Goal: Information Seeking & Learning: Learn about a topic

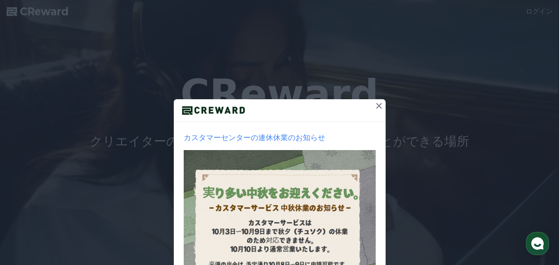
click at [374, 106] on icon at bounding box center [379, 106] width 10 height 10
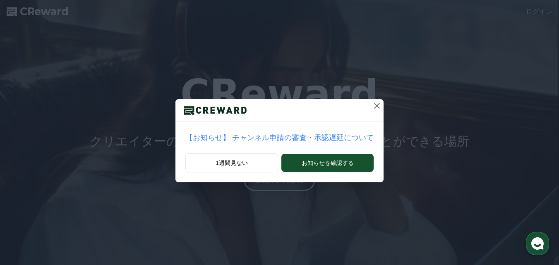
scroll to position [41, 0]
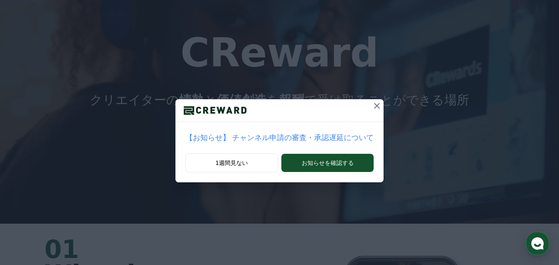
click at [372, 106] on icon at bounding box center [377, 106] width 10 height 10
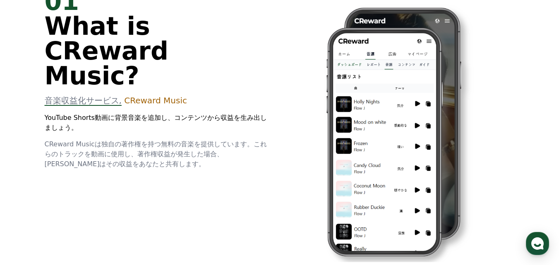
scroll to position [83, 0]
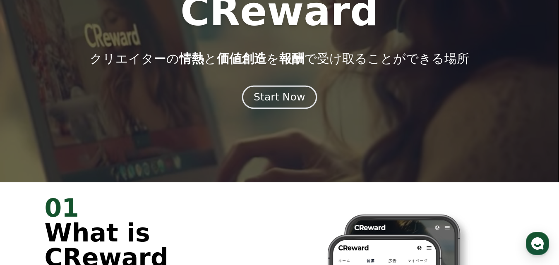
click at [286, 95] on div "Start Now" at bounding box center [279, 97] width 51 height 14
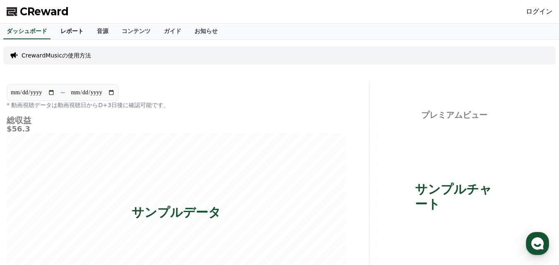
click at [55, 32] on link "レポート" at bounding box center [72, 32] width 36 height 16
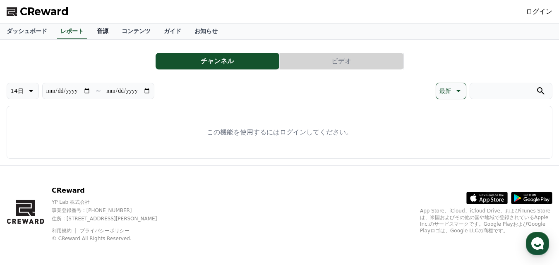
click at [92, 29] on link "音源" at bounding box center [102, 32] width 25 height 16
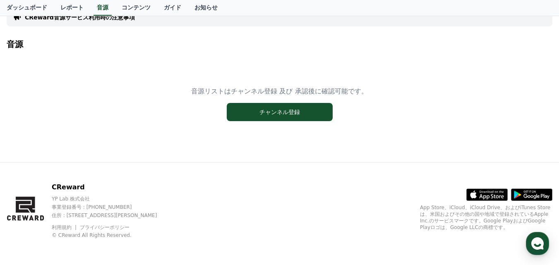
scroll to position [7, 0]
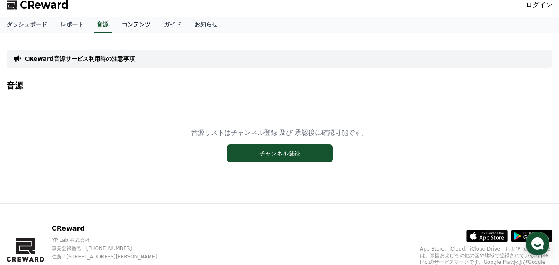
click at [120, 28] on link "コンテンツ" at bounding box center [136, 25] width 42 height 16
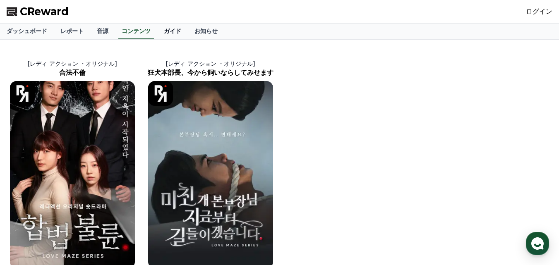
click at [157, 28] on link "ガイド" at bounding box center [172, 32] width 31 height 16
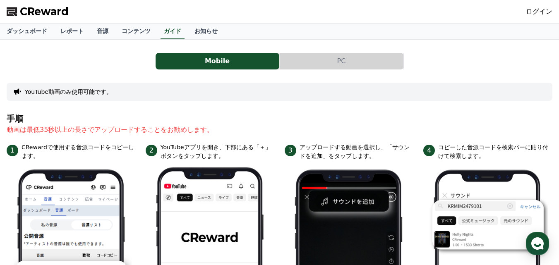
click at [343, 54] on button "PC" at bounding box center [342, 61] width 124 height 17
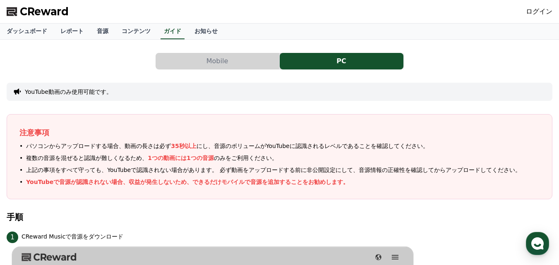
click at [238, 60] on button "Mobile" at bounding box center [218, 61] width 124 height 17
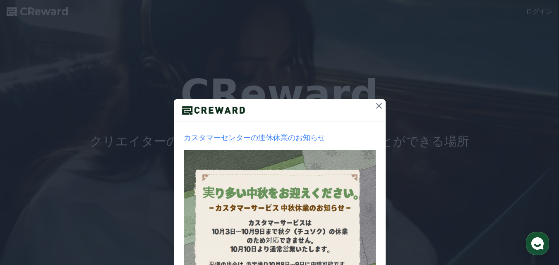
click at [377, 104] on icon at bounding box center [379, 106] width 10 height 10
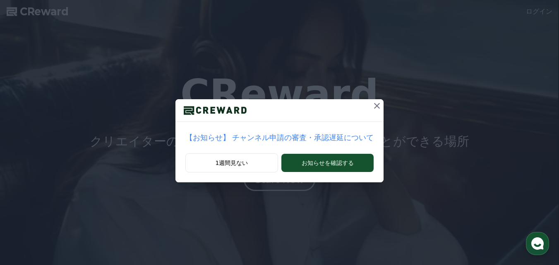
click at [374, 105] on icon at bounding box center [377, 106] width 6 height 6
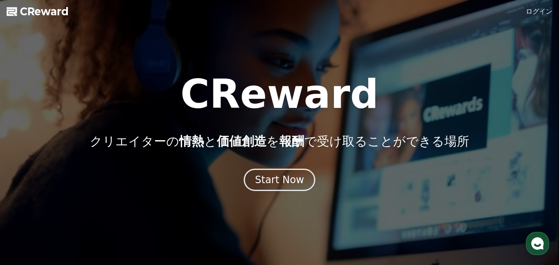
click at [544, 7] on link "ログイン" at bounding box center [539, 12] width 26 height 10
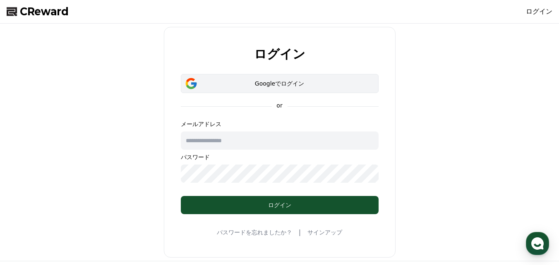
click at [288, 84] on div "Googleでログイン" at bounding box center [280, 83] width 174 height 8
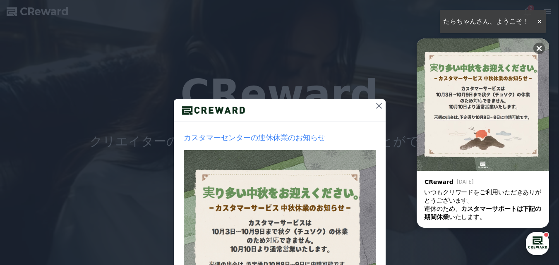
click at [378, 103] on icon at bounding box center [379, 106] width 6 height 6
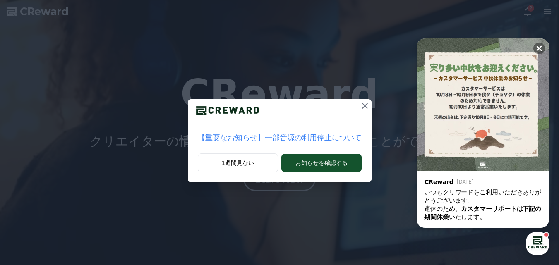
click at [362, 105] on icon at bounding box center [365, 106] width 6 height 6
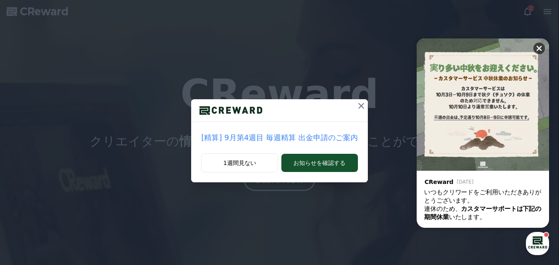
click at [538, 49] on icon at bounding box center [539, 48] width 5 height 5
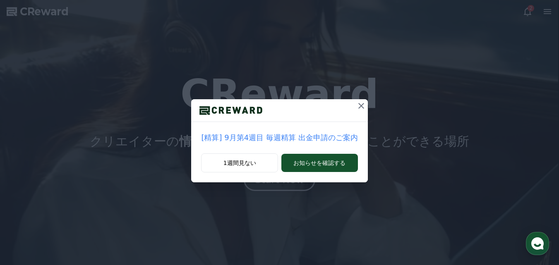
click at [359, 103] on icon at bounding box center [361, 106] width 10 height 10
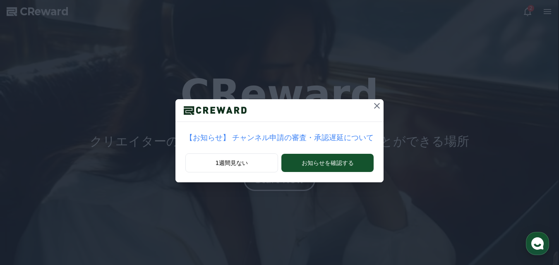
click at [372, 106] on icon at bounding box center [377, 106] width 10 height 10
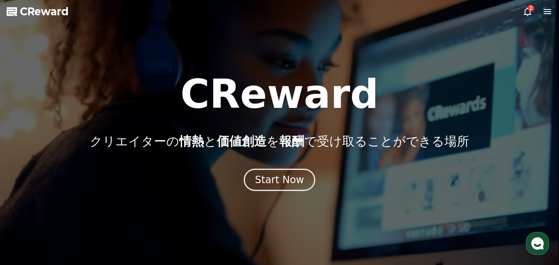
click at [524, 12] on icon at bounding box center [528, 12] width 10 height 10
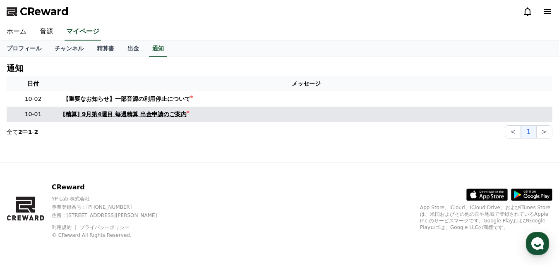
click at [89, 115] on div "[精算] 9月第4週目 毎週精算 出金申請のご案内" at bounding box center [125, 114] width 124 height 9
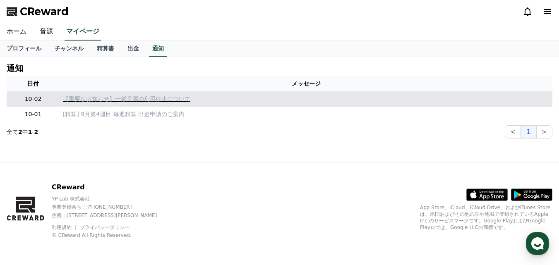
click at [103, 95] on p "【重要なお知らせ】一部音源の利用停止について" at bounding box center [306, 99] width 486 height 9
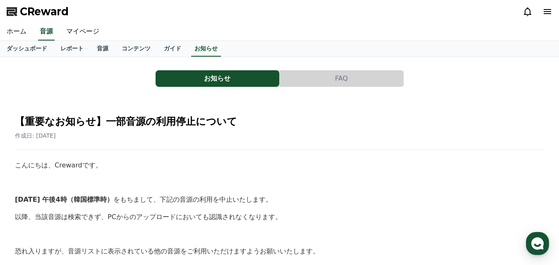
click at [16, 31] on link "ホーム" at bounding box center [16, 31] width 33 height 17
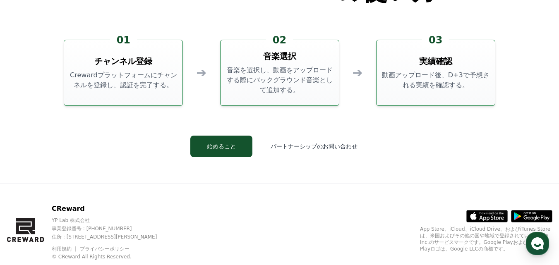
scroll to position [2242, 0]
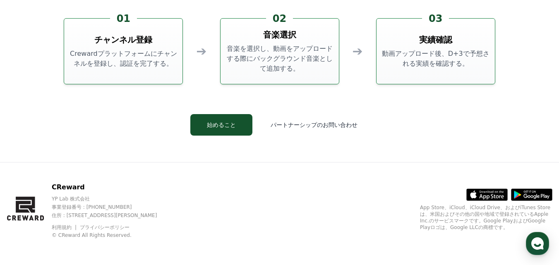
click at [265, 75] on div "02 音楽選択 音楽を選択し、動画をアップロードする際にバックグラウンド音楽として追加する。" at bounding box center [279, 51] width 119 height 66
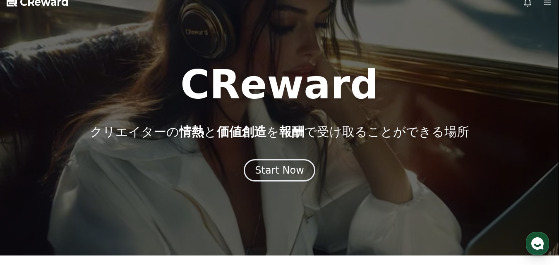
scroll to position [0, 0]
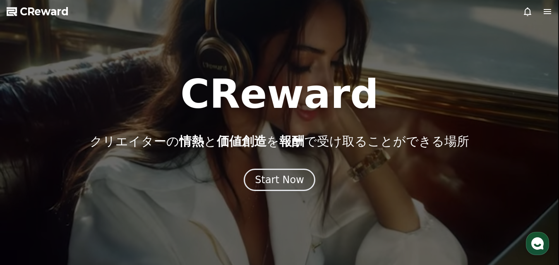
click at [546, 10] on icon at bounding box center [547, 11] width 7 height 5
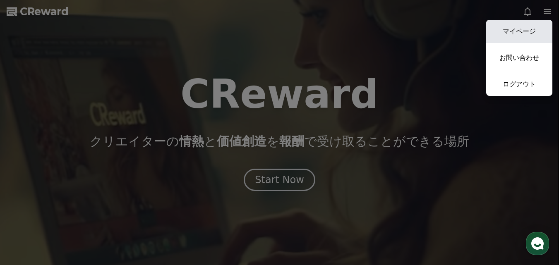
click at [525, 31] on link "マイページ" at bounding box center [519, 31] width 66 height 23
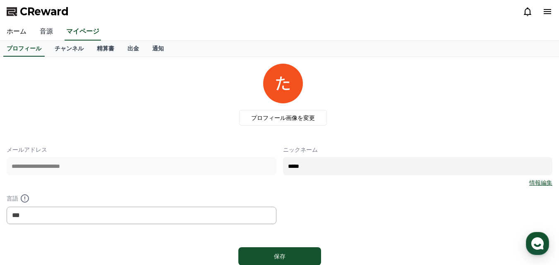
click at [46, 34] on link "音源" at bounding box center [46, 31] width 26 height 17
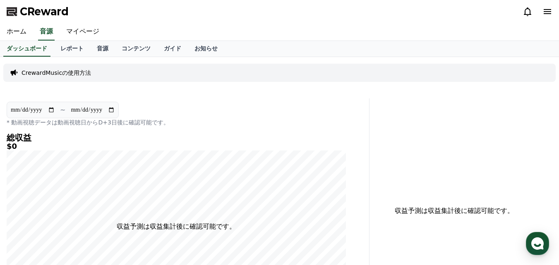
click at [44, 74] on p "CrewardMusicの使用方法" at bounding box center [57, 73] width 70 height 8
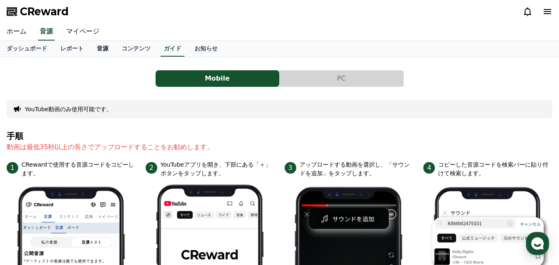
click at [90, 51] on link "音源" at bounding box center [102, 49] width 25 height 16
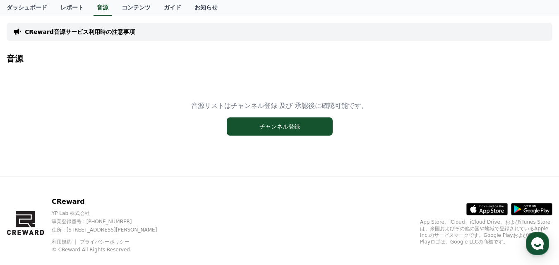
scroll to position [65, 0]
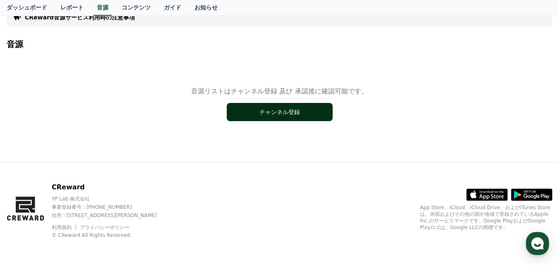
click at [286, 112] on button "チャンネル登録" at bounding box center [280, 112] width 106 height 18
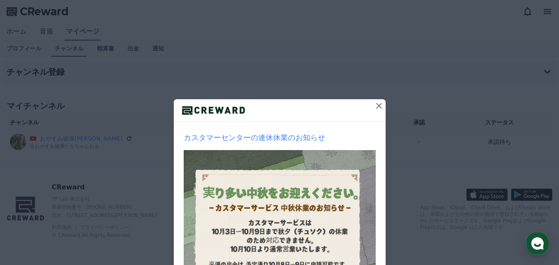
click at [375, 104] on icon at bounding box center [379, 106] width 10 height 10
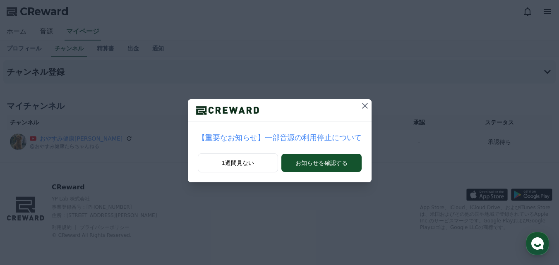
click at [360, 103] on icon at bounding box center [365, 106] width 10 height 10
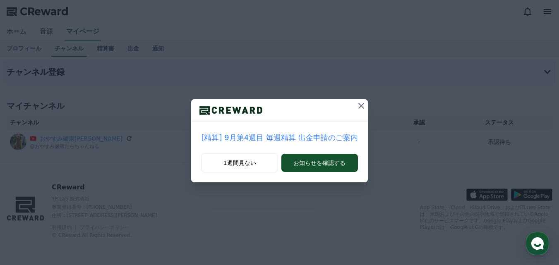
click at [358, 107] on icon at bounding box center [361, 106] width 6 height 6
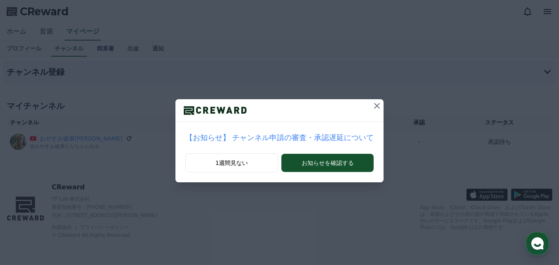
click at [372, 104] on icon at bounding box center [377, 106] width 10 height 10
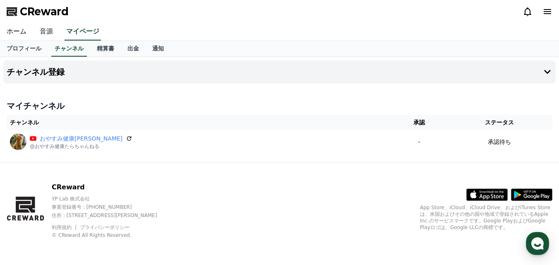
click at [38, 30] on link "音源" at bounding box center [46, 31] width 26 height 17
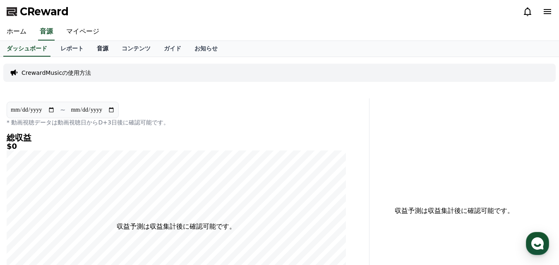
click at [91, 50] on link "音源" at bounding box center [102, 49] width 25 height 16
